Goal: Find specific page/section: Find specific page/section

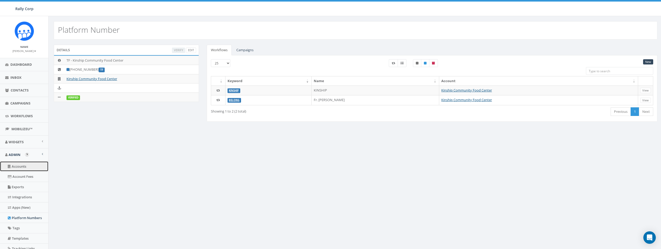
click at [24, 167] on link "Accounts" at bounding box center [24, 166] width 48 height 10
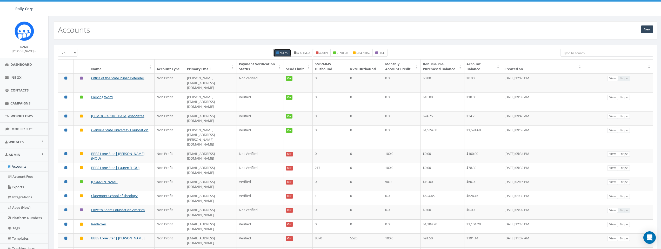
click at [585, 51] on input "search" at bounding box center [607, 53] width 93 height 8
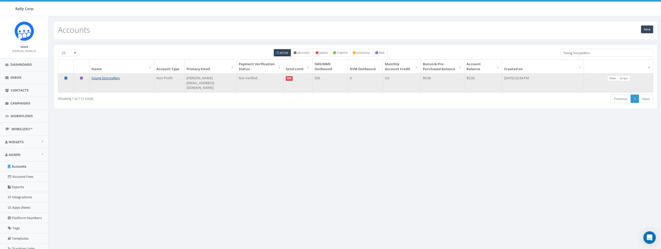
type input "Young Storytellers"
click at [615, 79] on link "View" at bounding box center [612, 78] width 11 height 5
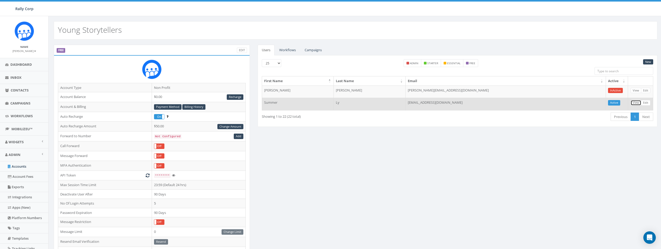
click at [638, 103] on link "View" at bounding box center [636, 102] width 11 height 5
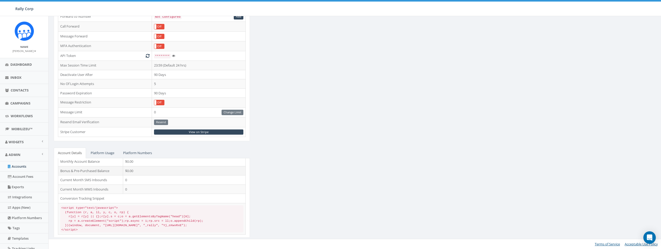
scroll to position [16, 0]
click at [204, 130] on link "View on Stripe" at bounding box center [198, 131] width 89 height 5
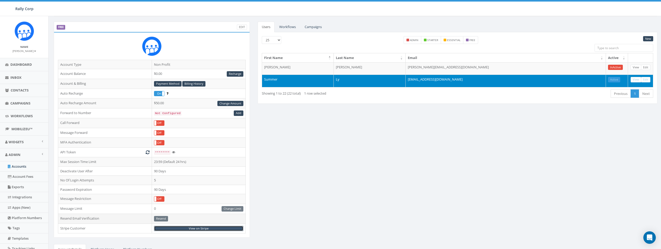
scroll to position [16, 0]
